Goal: Information Seeking & Learning: Learn about a topic

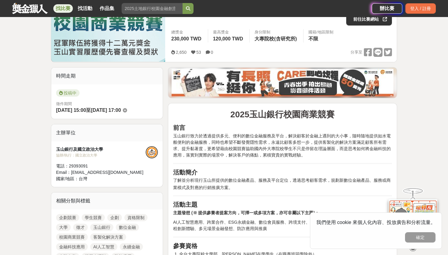
scroll to position [102, 0]
click at [419, 238] on button "確定" at bounding box center [420, 238] width 30 height 10
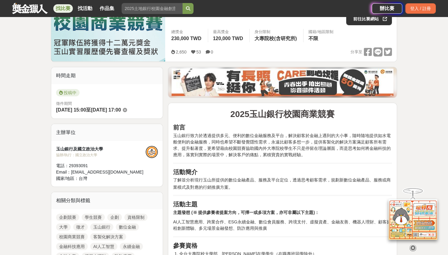
click at [412, 249] on icon at bounding box center [412, 248] width 7 height 7
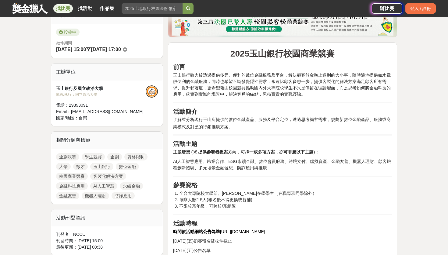
scroll to position [166, 0]
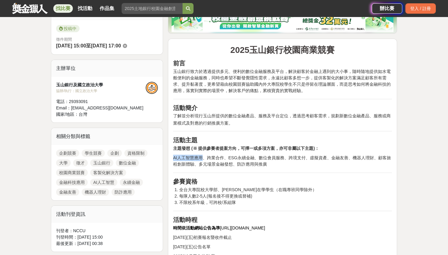
drag, startPoint x: 174, startPoint y: 159, endPoint x: 201, endPoint y: 158, distance: 27.7
click at [202, 158] on span "AI人工智慧應用、跨業合作、ESG永續金融、數位會員服務、跨境支付、虛擬資產、金融友善、機器人理財、顧客旅程創新體驗、多元場景金融發想、防詐應用與推廣" at bounding box center [282, 161] width 218 height 11
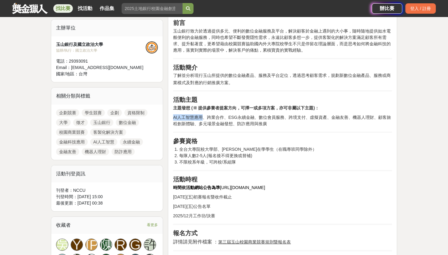
scroll to position [210, 0]
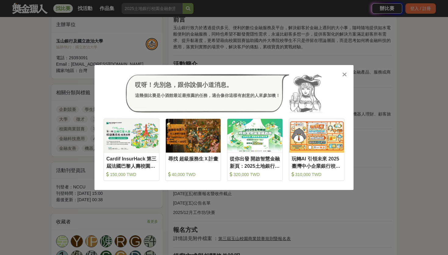
click at [345, 76] on icon at bounding box center [344, 75] width 5 height 6
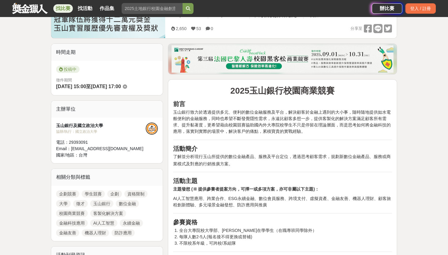
scroll to position [126, 0]
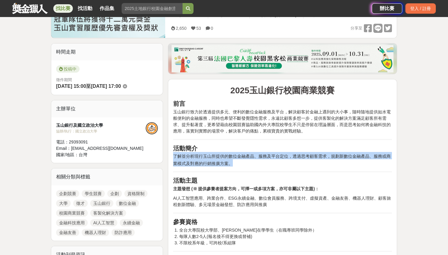
copy span "了解並分析現行玉山所提供的數位金融產品、服務及平台定位，透過思考顧客需求，規劃新數位金融產品、服務或商業模式及對應的行銷推廣方案。"
drag, startPoint x: 173, startPoint y: 156, endPoint x: 242, endPoint y: 163, distance: 68.8
click at [242, 163] on h2 "活動簡介 了解並分析現行玉山所提供的數位金融產品、服務及平台定位，透過思考顧客需求，規劃新數位金融產品、服務或商業模式及對應的行銷推廣方案。" at bounding box center [282, 156] width 219 height 22
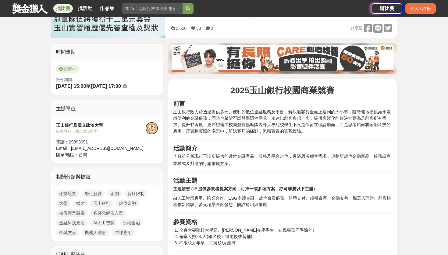
click at [279, 149] on h2 "活動簡介 了解並分析現行玉山所提供的數位金融產品、服務及平台定位，透過思考顧客需求，規劃新數位金融產品、服務或商業模式及對應的行銷推廣方案。" at bounding box center [282, 156] width 219 height 22
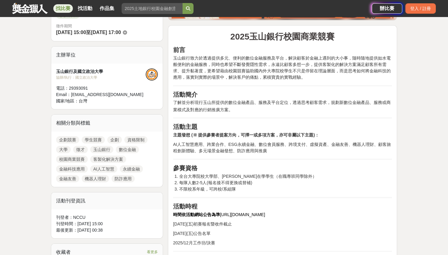
scroll to position [184, 0]
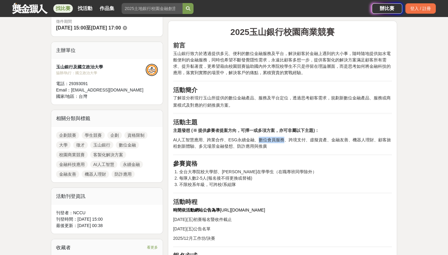
drag, startPoint x: 258, startPoint y: 140, endPoint x: 283, endPoint y: 140, distance: 24.4
click at [283, 140] on span "AI人工智慧應用、跨業合作、ESG永續金融、數位會員服務、跨境支付、虛擬資產、金融友善、機器人理財、顧客旅程創新體驗、多元場景金融發想、防詐應用與推廣" at bounding box center [282, 143] width 218 height 11
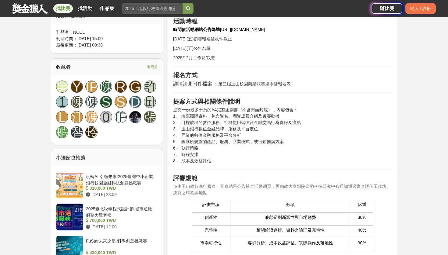
scroll to position [361, 0]
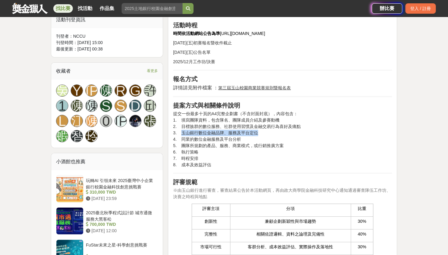
drag, startPoint x: 181, startPoint y: 133, endPoint x: 273, endPoint y: 132, distance: 91.4
click at [273, 132] on p "提交一份最多十頁的A4完整企劃書（不含封面封底），內容包含： 1. 填寫團隊資料，包含隊名、團隊成員介紹及參賽動機 2. 目標族群的數位服務、社群使用習慣及金…" at bounding box center [282, 140] width 219 height 58
click at [326, 88] on p "詳情請見附件檔案 ： 第三屆玉山校園商業競賽規則暨報名表" at bounding box center [282, 87] width 219 height 7
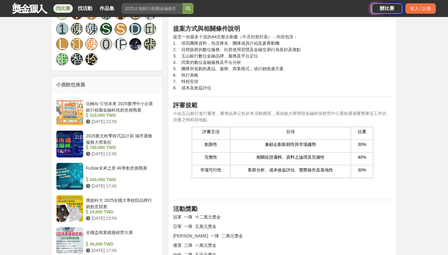
scroll to position [448, 0]
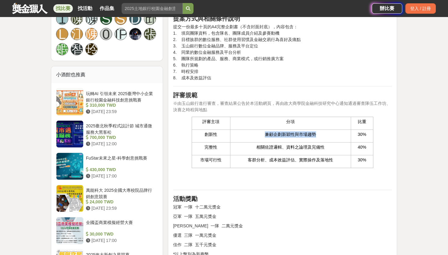
drag, startPoint x: 265, startPoint y: 135, endPoint x: 322, endPoint y: 138, distance: 57.0
click at [322, 138] on p "兼顧企劃新穎性與市場趨勢" at bounding box center [290, 135] width 114 height 6
drag, startPoint x: 266, startPoint y: 147, endPoint x: 322, endPoint y: 151, distance: 56.1
click at [322, 151] on td "相關佐證邏輯、資料之論理及完備性" at bounding box center [290, 149] width 121 height 13
click at [249, 162] on p "客群分析、成本效益評估、實際操作及落地性" at bounding box center [290, 160] width 114 height 6
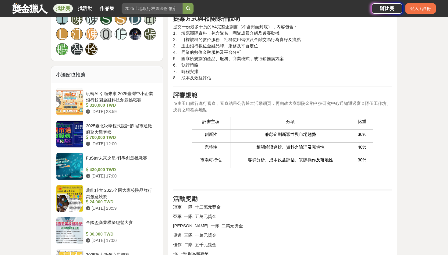
click at [274, 163] on p "客群分析、成本效益評估、實際操作及落地性" at bounding box center [290, 160] width 114 height 6
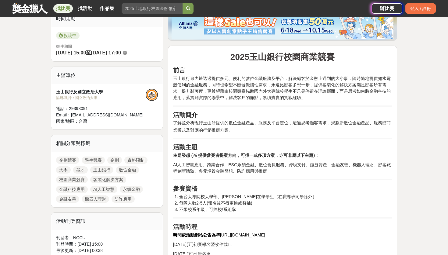
scroll to position [160, 0]
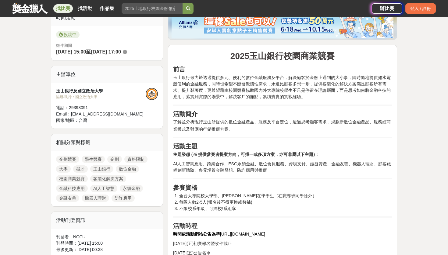
click at [227, 164] on span "AI人工智慧應用、跨業合作、ESG永續金融、數位會員服務、跨境支付、虛擬資產、金融友善、機器人理財、顧客旅程創新體驗、多元場景金融發想、防詐應用與推廣" at bounding box center [282, 167] width 218 height 11
click at [253, 164] on span "AI人工智慧應用、跨業合作、ESG永續金融、數位會員服務、跨境支付、虛擬資產、金融友善、機器人理財、顧客旅程創新體驗、多元場景金融發想、防詐應用與推廣" at bounding box center [282, 167] width 218 height 11
drag, startPoint x: 237, startPoint y: 164, endPoint x: 283, endPoint y: 164, distance: 46.0
click at [283, 164] on span "AI人工智慧應用、跨業合作、ESG永續金融、數位會員服務、跨境支付、虛擬資產、金融友善、機器人理財、顧客旅程創新體驗、多元場景金融發想、防詐應用與推廣" at bounding box center [282, 167] width 218 height 11
copy span "永續金融、數位會員服務"
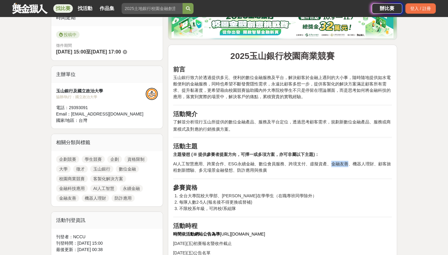
copy span "金融友善"
drag, startPoint x: 330, startPoint y: 164, endPoint x: 347, endPoint y: 165, distance: 17.1
click at [347, 165] on span "AI人工智慧應用、跨業合作、ESG永續金融、數位會員服務、跨境支付、虛擬資產、金融友善、機器人理財、顧客旅程創新體驗、多元場景金融發想、防詐應用與推廣" at bounding box center [282, 167] width 218 height 11
click at [312, 0] on div "找比賽 找活動 作品集 金門高粱 創客精神 複賽[PERSON_NAME]活動 國內 比賽活動 自學" at bounding box center [191, 8] width 359 height 17
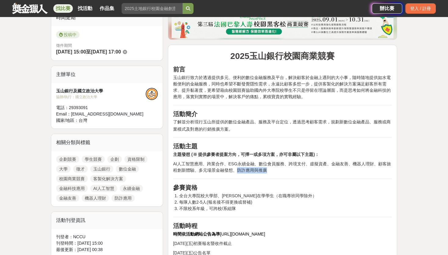
copy span "防詐應用與推廣"
drag, startPoint x: 238, startPoint y: 171, endPoint x: 267, endPoint y: 171, distance: 28.9
click at [267, 171] on p "AI人工智慧應用、跨業合作、ESG永續金融、數位會員服務、跨境支付、虛擬資產、金融友善、機器人理財、顧客旅程創新體驗、多元場景金融發想、防詐應用與推廣" at bounding box center [282, 167] width 219 height 13
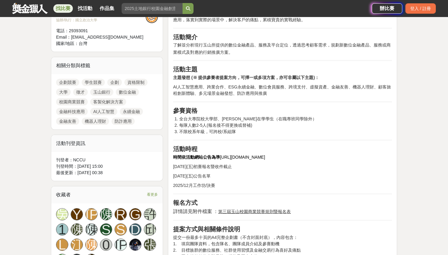
click at [227, 147] on h2 "活動時程" at bounding box center [282, 149] width 219 height 7
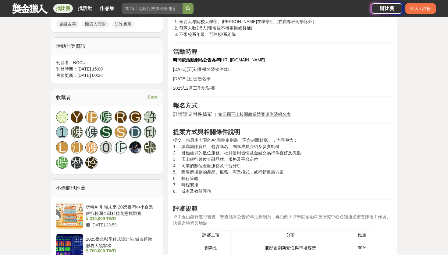
scroll to position [340, 0]
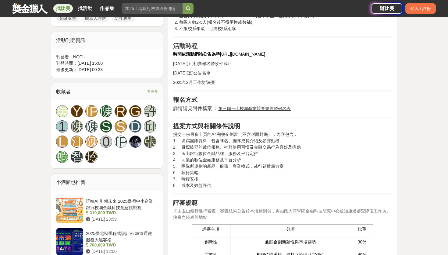
drag, startPoint x: 173, startPoint y: 135, endPoint x: 216, endPoint y: 191, distance: 71.3
click at [196, 146] on p "提交一份最多十頁的A4完整企劃書（不含封面封底），內容包含： 1. 填寫團隊資料，包含隊名、團隊成員介紹及參賽動機 2. 目標族群的數位服務、社群使用習慣及金…" at bounding box center [282, 161] width 219 height 58
drag, startPoint x: 174, startPoint y: 127, endPoint x: 218, endPoint y: 188, distance: 75.4
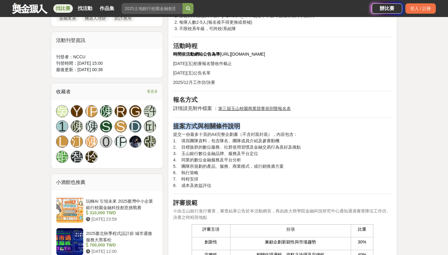
copy div "提案方式與相關條件說明 提交一份最多十頁的A4完整企劃書（不含封面封底），內容包含： 1. 填寫團隊資料，包含隊名、團隊成員介紹及參賽動機 2. 目標族群的數…"
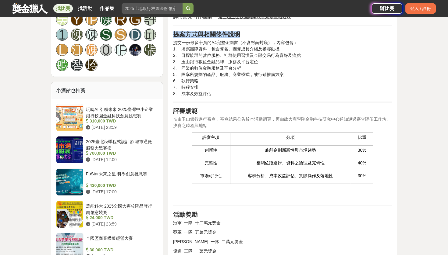
scroll to position [438, 0]
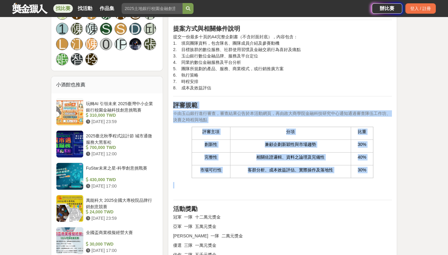
drag, startPoint x: 174, startPoint y: 106, endPoint x: 391, endPoint y: 188, distance: 232.4
click at [391, 188] on div "2025玉山銀行校園商業競賽 前言 玉山銀行致力於透過提供多元、便利的數位金融服務及平台，解決顧客於金融上遇到的大小事，隨時隨地提供如水電般便利的金融服務，同…" at bounding box center [282, 184] width 219 height 824
copy div "評審規範 ※由玉山銀行進行審查，審查結果公告於本活動網頁，再由政大商學院金融科技研究中心通知通過審查隊伍工作坊、決賽之時程與地點 評審主項 分項 比重 創新性…"
click at [230, 146] on td "兼顧企劃新穎性與市場趨勢" at bounding box center [290, 146] width 121 height 13
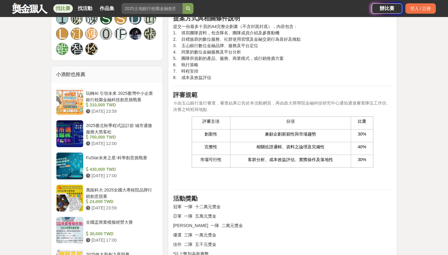
scroll to position [449, 0]
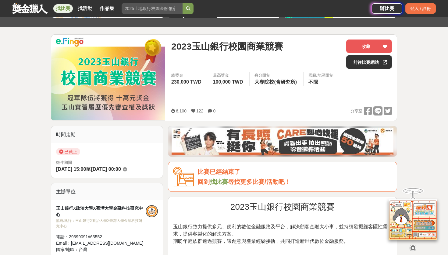
scroll to position [62, 0]
